Goal: Transaction & Acquisition: Book appointment/travel/reservation

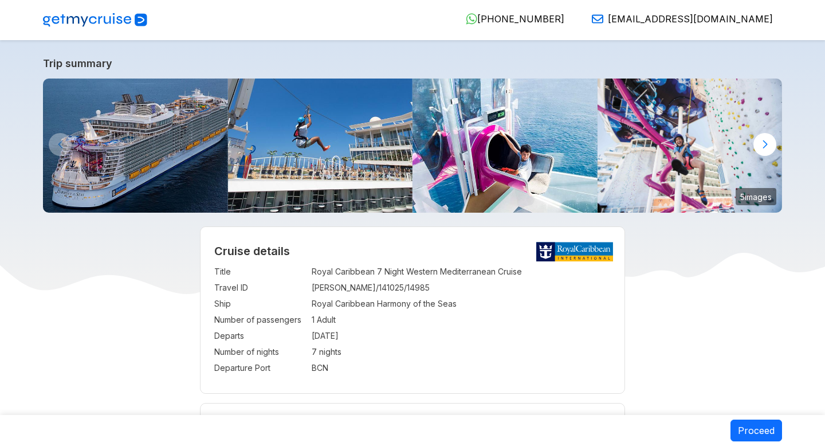
select select "**"
select select "*"
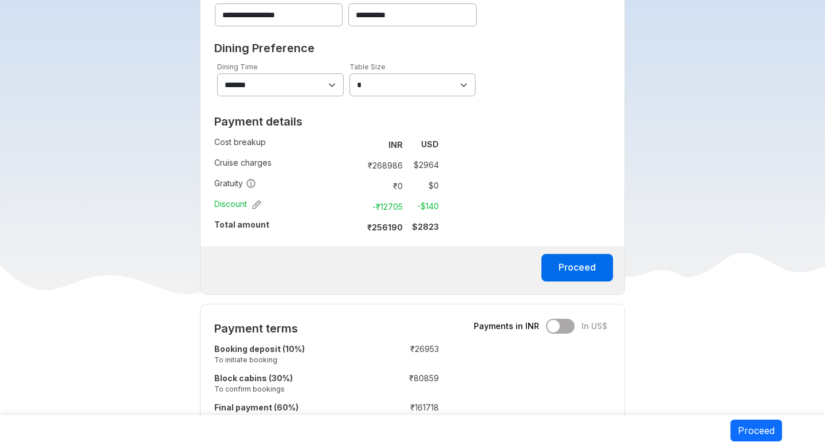
scroll to position [714, 0]
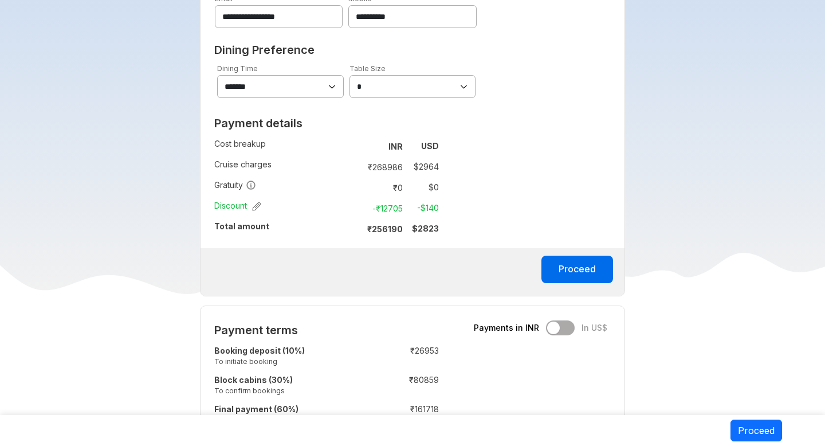
click at [603, 206] on div "**********" at bounding box center [413, 88] width 426 height 416
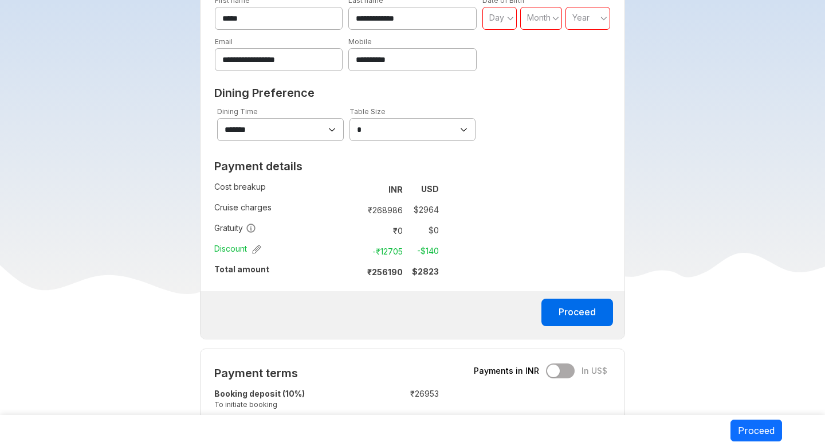
scroll to position [639, 0]
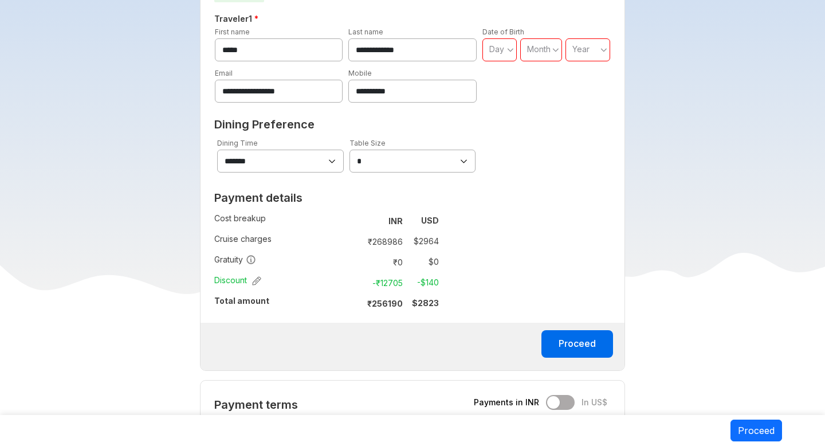
click at [427, 243] on td "$ 2964" at bounding box center [423, 241] width 32 height 16
click at [384, 242] on td "₹ 268986" at bounding box center [383, 241] width 48 height 16
click at [498, 58] on div "Day" at bounding box center [499, 49] width 35 height 23
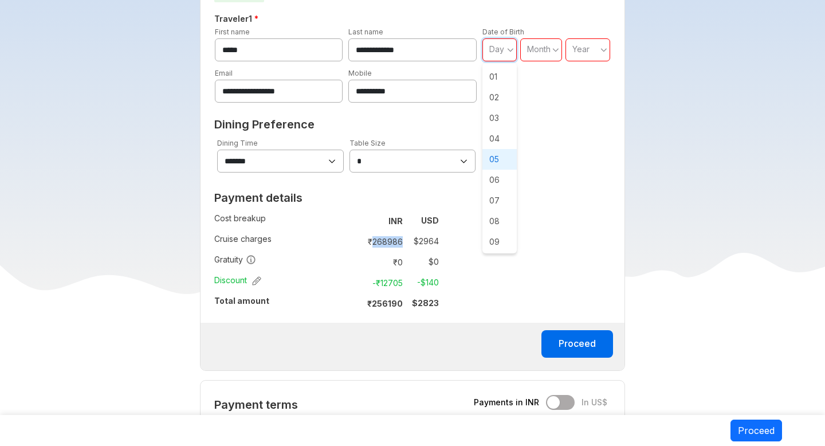
click at [495, 149] on span "05" at bounding box center [499, 159] width 34 height 21
type input "**"
click at [539, 56] on div "Month" at bounding box center [541, 49] width 42 height 23
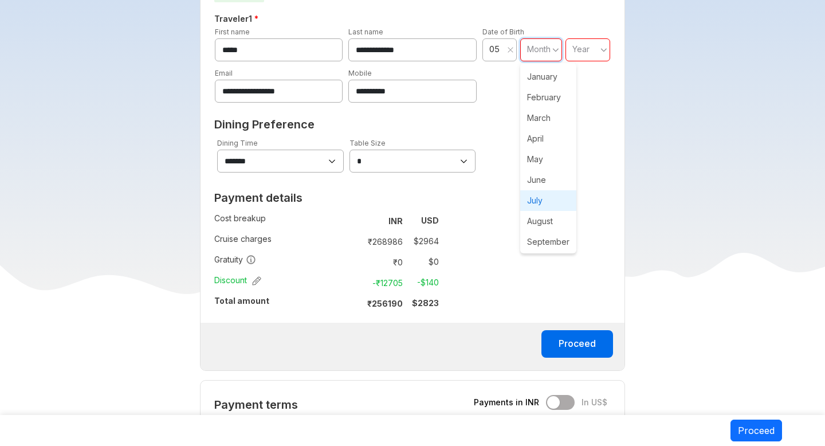
scroll to position [64, 0]
click at [542, 192] on span "October" at bounding box center [548, 198] width 56 height 21
type input "**"
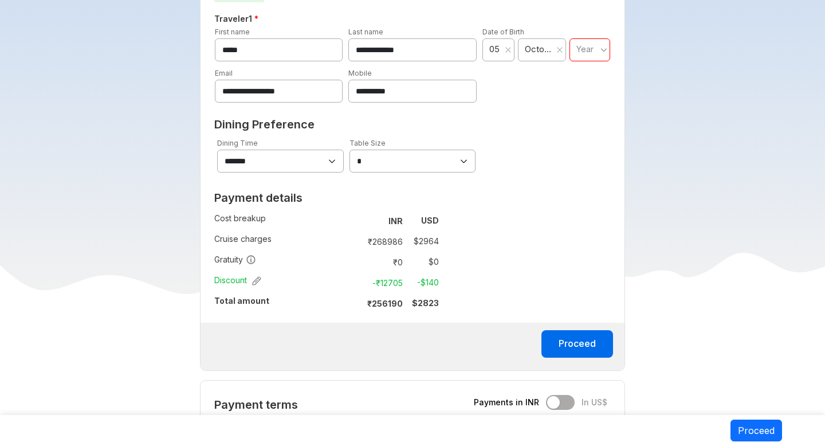
click at [584, 48] on span "Year" at bounding box center [584, 49] width 17 height 10
click at [584, 180] on span "1974" at bounding box center [589, 179] width 41 height 21
type input "****"
click at [578, 345] on button "Proceed" at bounding box center [577, 343] width 72 height 27
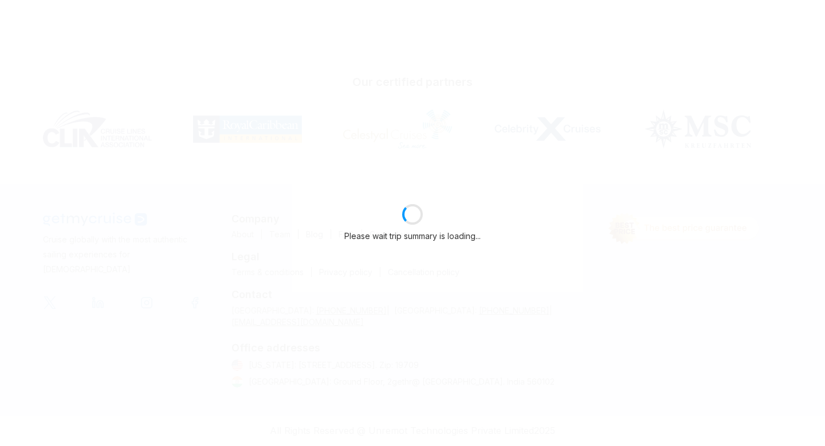
scroll to position [220, 0]
select select "**"
select select "*"
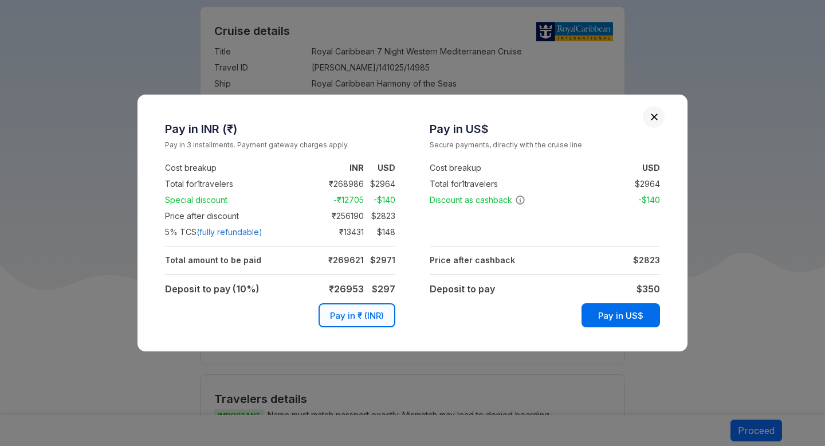
scroll to position [639, 0]
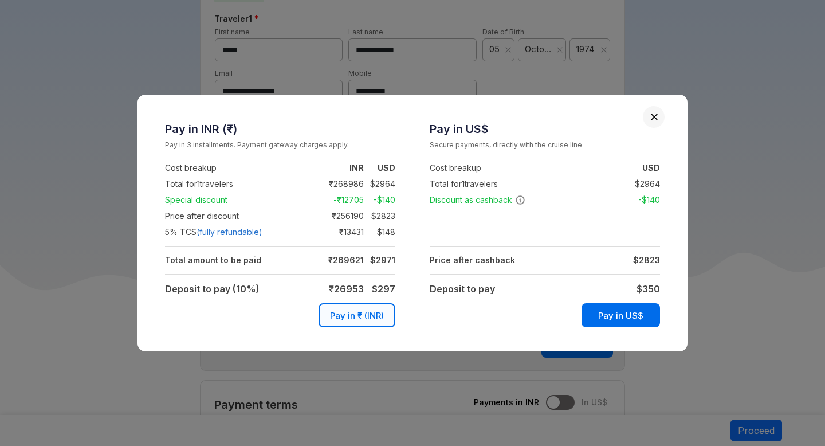
click at [487, 315] on td "Pay in US$" at bounding box center [545, 312] width 230 height 31
click at [669, 76] on div "Pay in INR (₹) Pay in 3 installments. Payment gateway charges apply. Cost break…" at bounding box center [412, 223] width 825 height 446
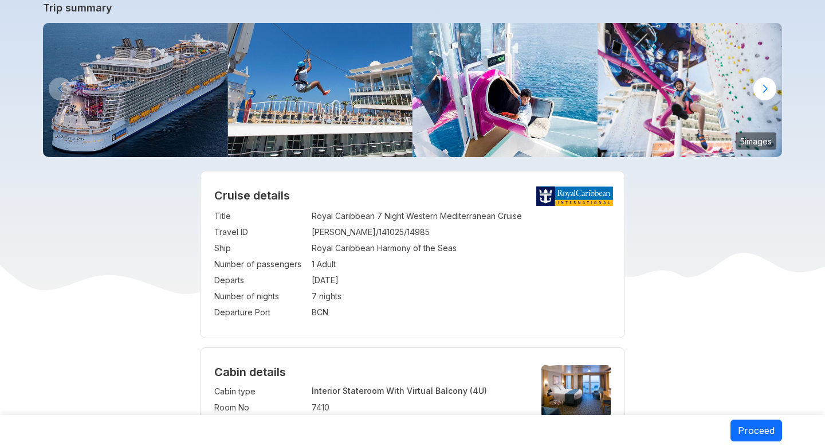
scroll to position [0, 0]
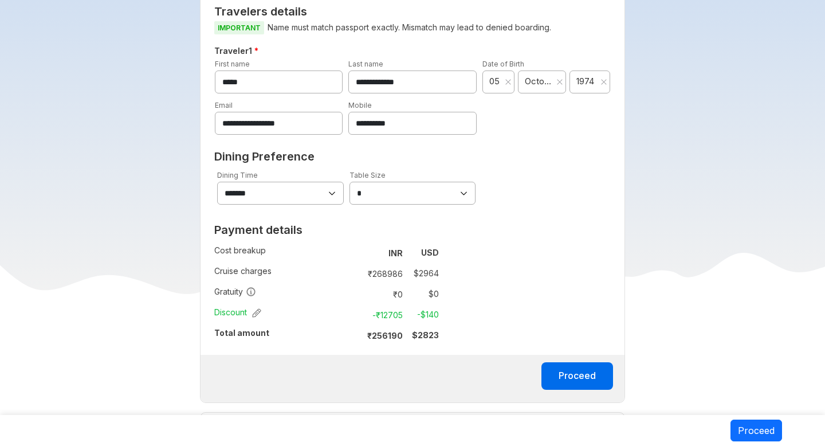
scroll to position [737, 0]
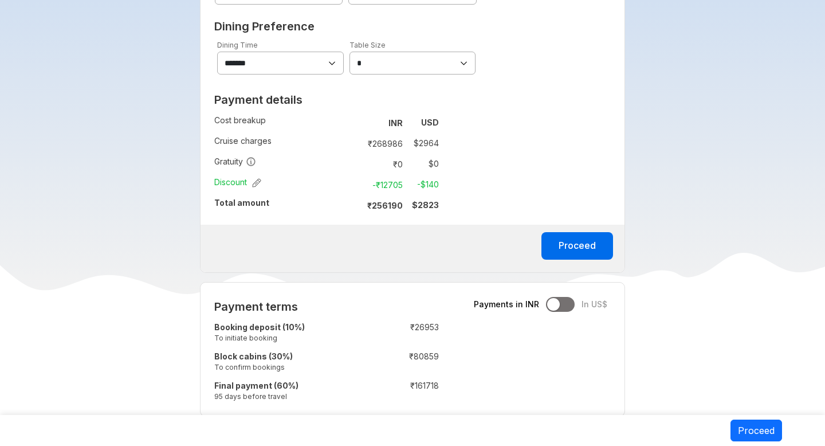
click at [432, 189] on td "-$ 140" at bounding box center [423, 184] width 32 height 16
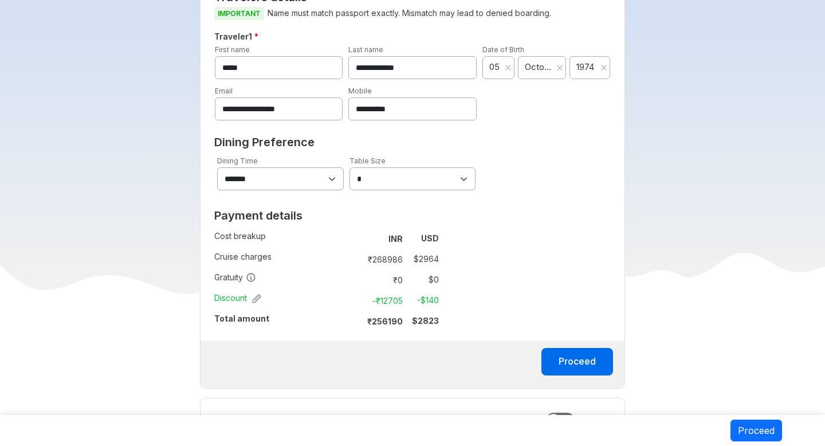
scroll to position [623, 0]
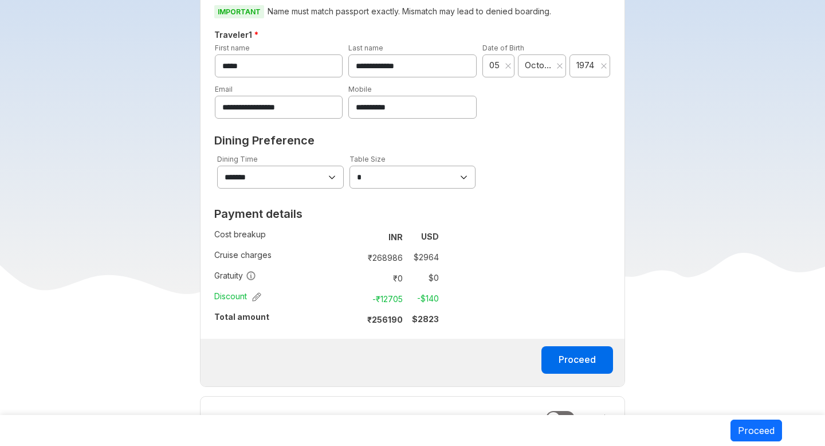
click at [427, 258] on td "$ 2964" at bounding box center [423, 257] width 32 height 16
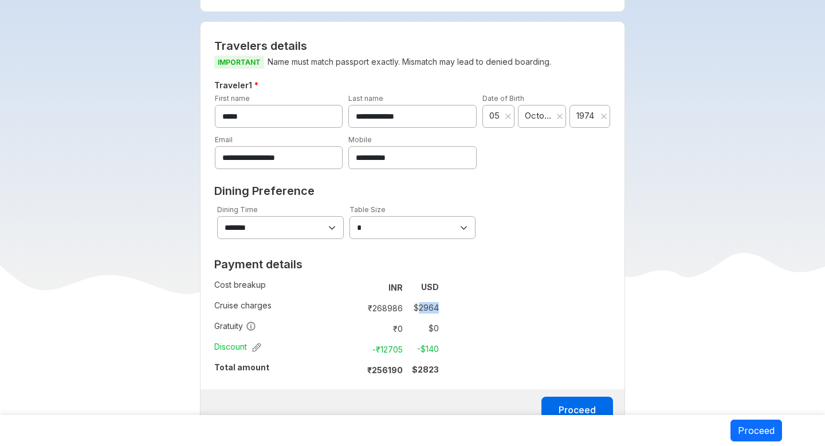
scroll to position [572, 0]
click at [428, 351] on td "-$ 140" at bounding box center [423, 349] width 32 height 16
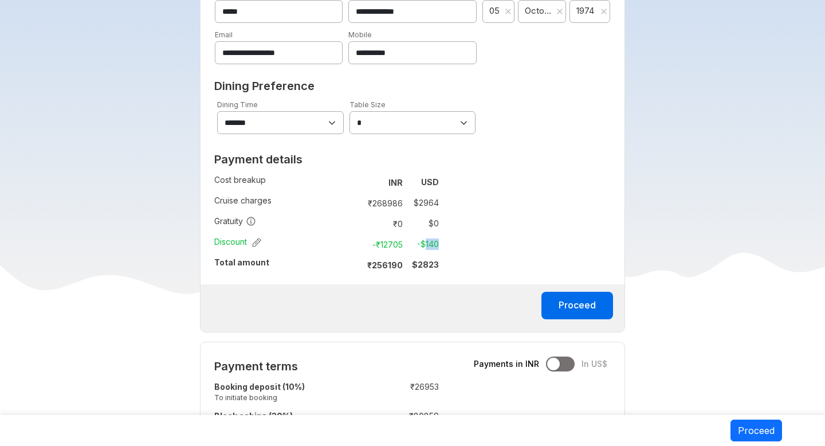
scroll to position [690, 0]
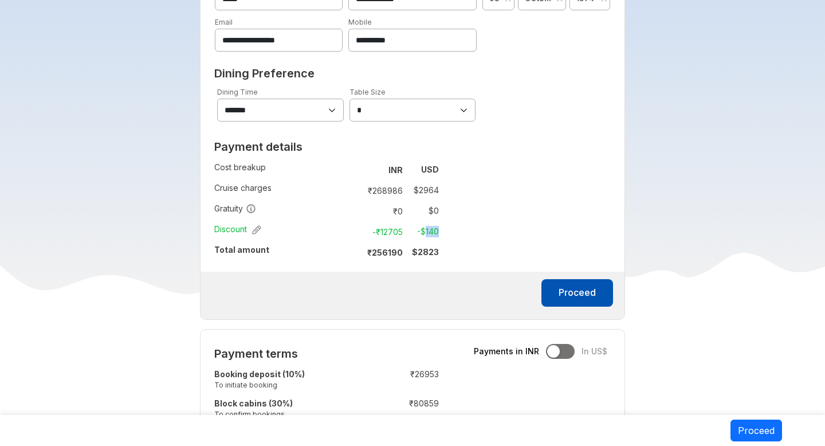
click at [576, 294] on button "Proceed" at bounding box center [577, 292] width 72 height 27
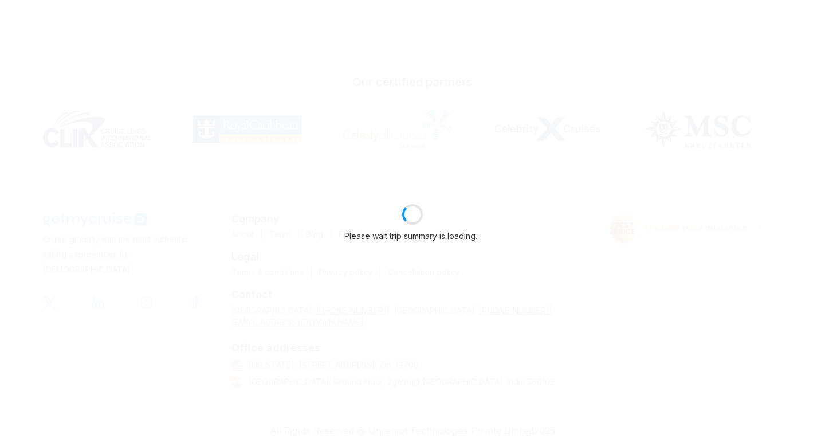
scroll to position [220, 0]
select select "**"
select select "*"
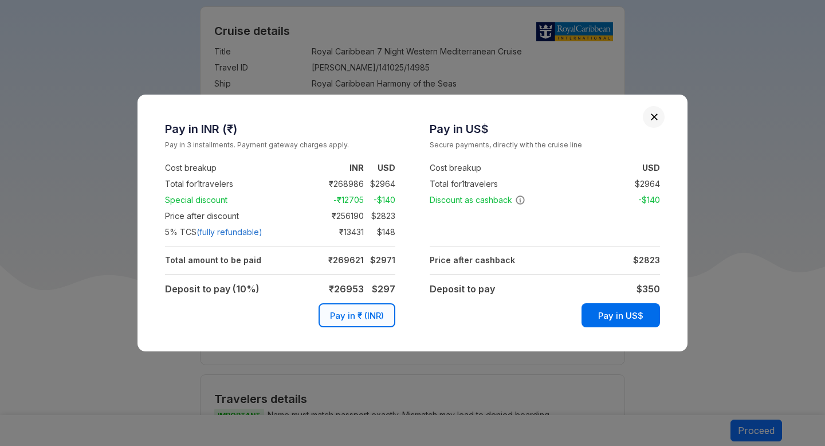
scroll to position [690, 0]
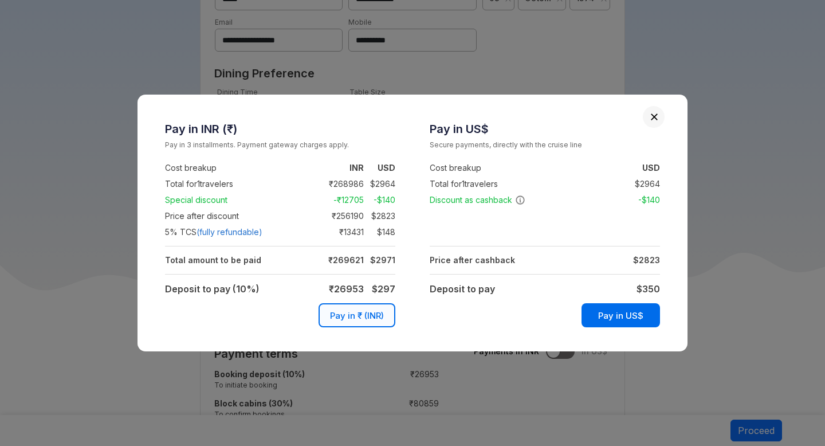
click at [650, 199] on td "-$ 140" at bounding box center [644, 200] width 32 height 14
click at [582, 223] on td at bounding box center [620, 216] width 80 height 16
click at [564, 215] on td at bounding box center [505, 216] width 151 height 16
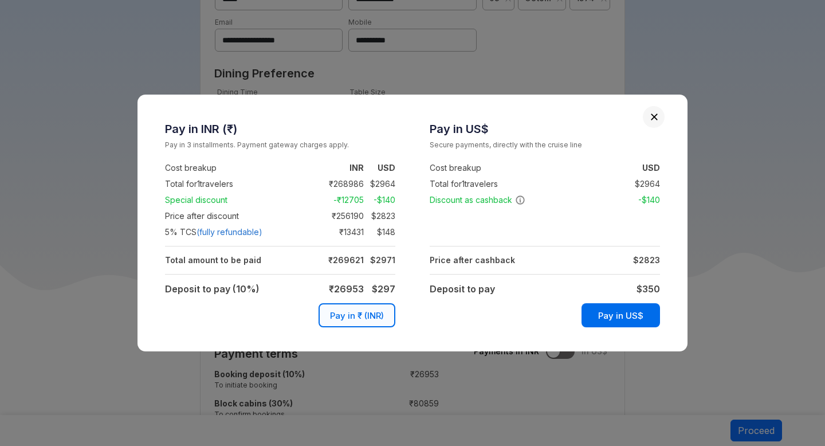
click at [482, 225] on td at bounding box center [545, 232] width 230 height 16
click at [461, 226] on td at bounding box center [545, 232] width 230 height 16
drag, startPoint x: 166, startPoint y: 232, endPoint x: 394, endPoint y: 231, distance: 228.6
click at [394, 231] on tr "5 % TCS (fully refundable) : ₹ 13431 $ 148" at bounding box center [280, 232] width 230 height 16
click at [475, 225] on td at bounding box center [545, 232] width 230 height 16
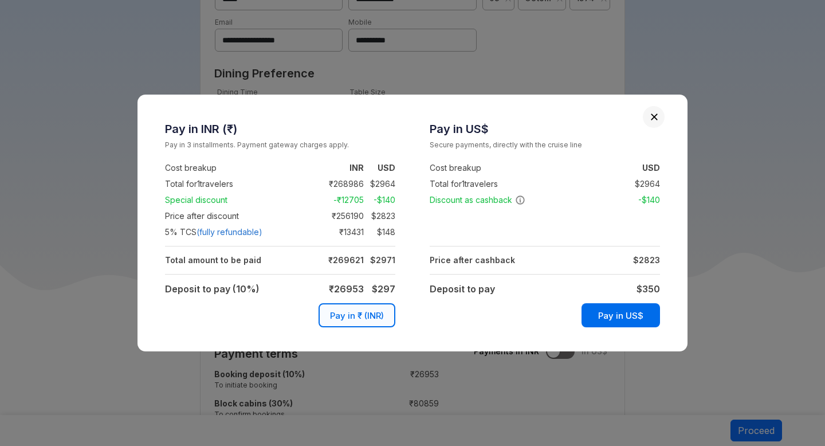
click at [338, 238] on td "₹ 13431" at bounding box center [340, 232] width 48 height 14
click at [717, 230] on div "Pay in INR (₹) Pay in 3 installments. Payment gateway charges apply. Cost break…" at bounding box center [412, 223] width 825 height 446
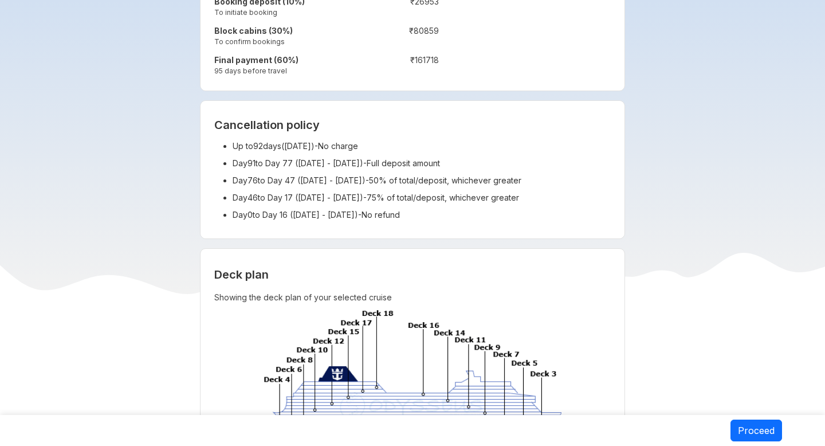
scroll to position [1033, 0]
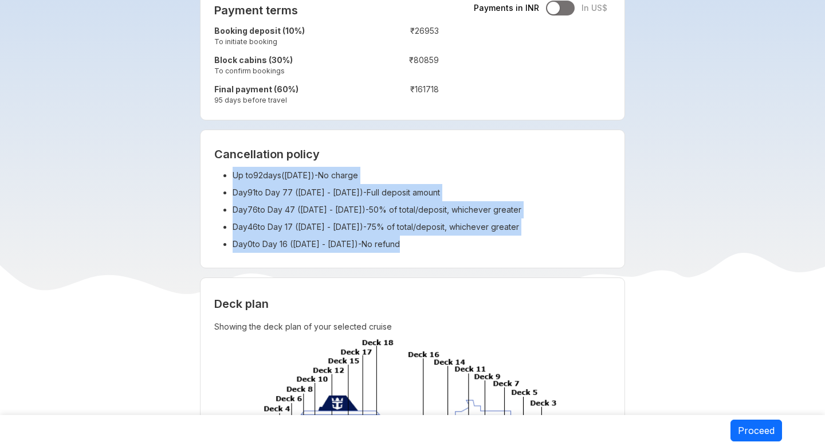
drag, startPoint x: 233, startPoint y: 176, endPoint x: 442, endPoint y: 249, distance: 220.8
click at [442, 249] on ul "Up to 92 days( [DATE] ) - No charge Day 91 to Day 77 ( [DATE] - [DATE] ) - Full…" at bounding box center [412, 210] width 397 height 86
click at [317, 195] on li "Day 91 to Day 77 ( [DATE] - [DATE] ) - Full deposit amount" at bounding box center [422, 192] width 379 height 17
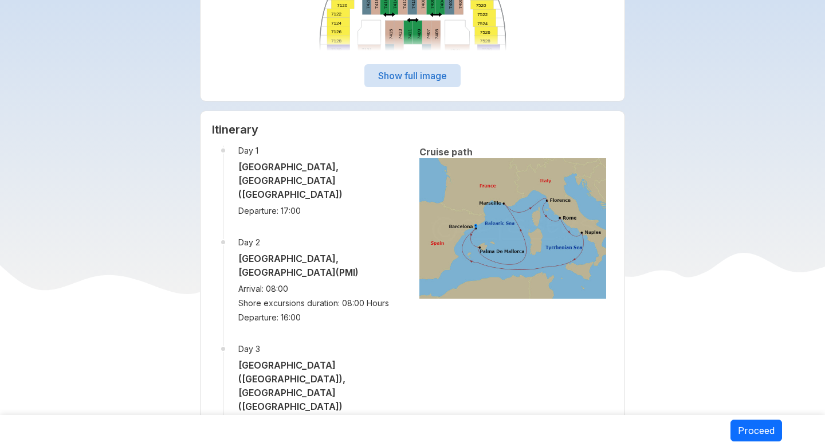
scroll to position [1744, 0]
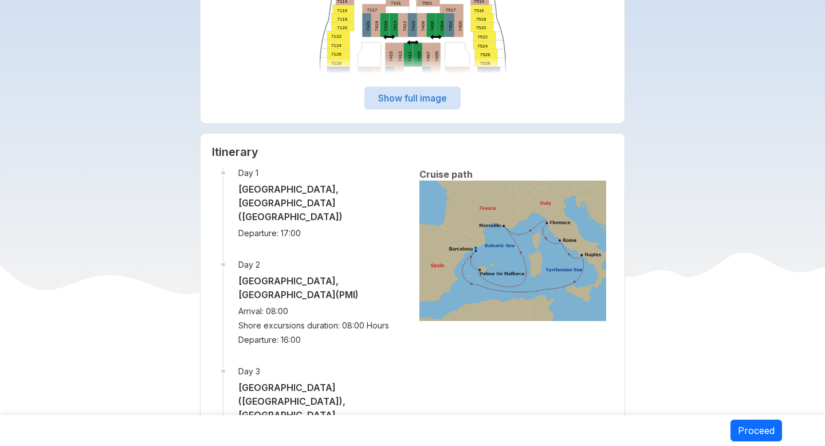
click at [306, 234] on li "Day 1 [GEOGRAPHIC_DATA], [GEOGRAPHIC_DATA] ([GEOGRAPHIC_DATA]) Departure: 17:00" at bounding box center [314, 214] width 183 height 92
